Goal: Transaction & Acquisition: Obtain resource

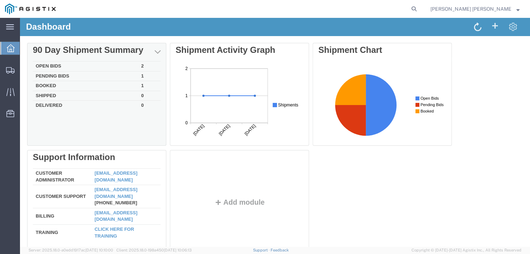
click at [52, 68] on td "Open Bids" at bounding box center [86, 66] width 106 height 10
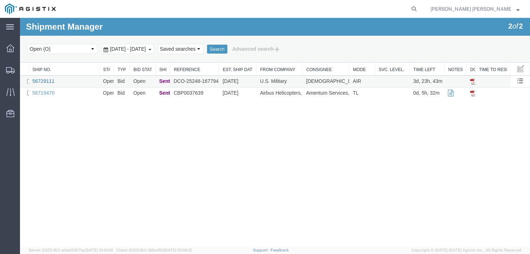
click at [51, 79] on link "56729111" at bounding box center [43, 81] width 22 height 6
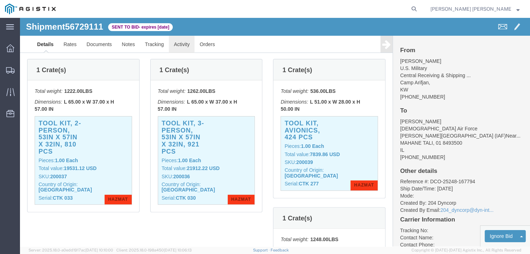
scroll to position [189, 0]
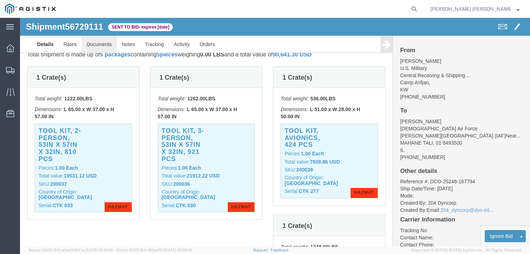
click link "Documents"
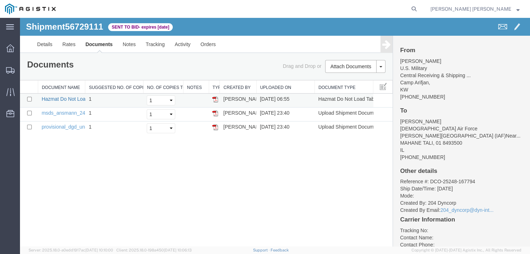
click at [74, 99] on link "Hazmat Do Not Load Table" at bounding box center [72, 99] width 60 height 6
click at [72, 113] on link "msds_ansmann_2447_3030_20.pdf" at bounding box center [82, 113] width 80 height 6
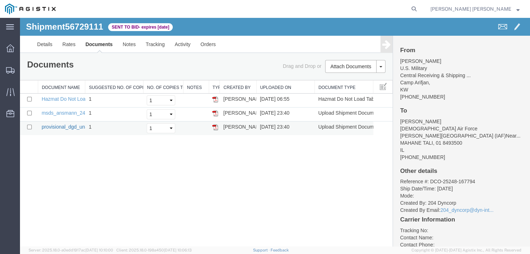
click at [60, 126] on link "provisional_dgd_un3481_kw_il.pdf" at bounding box center [80, 127] width 77 height 6
